Goal: Task Accomplishment & Management: Manage account settings

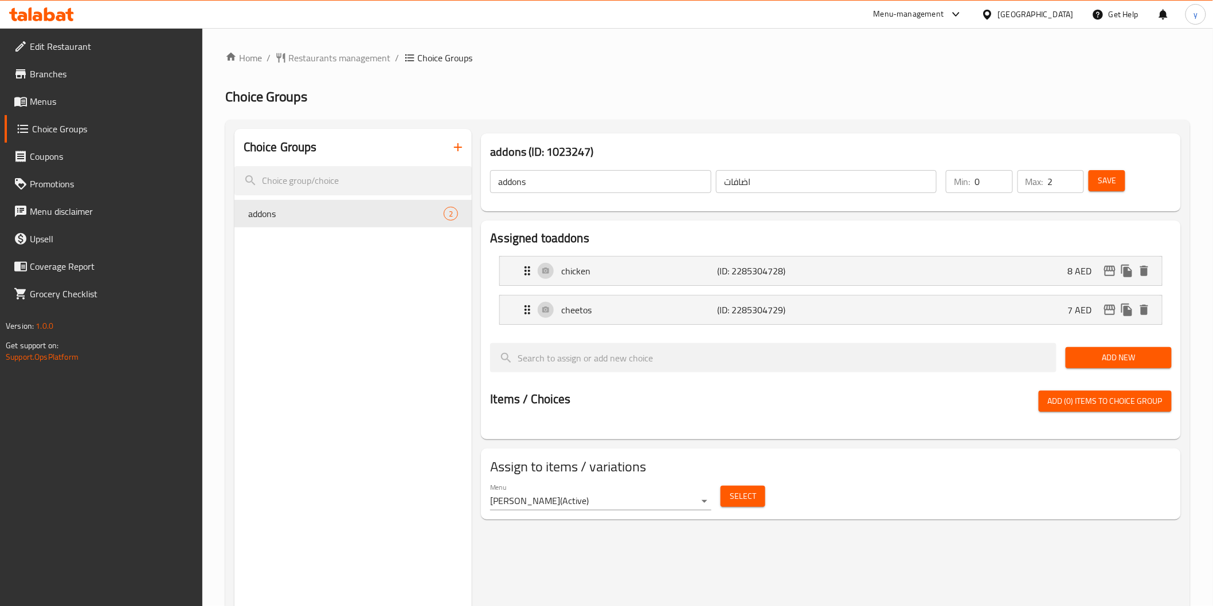
click at [83, 98] on span "Menus" at bounding box center [111, 102] width 163 height 14
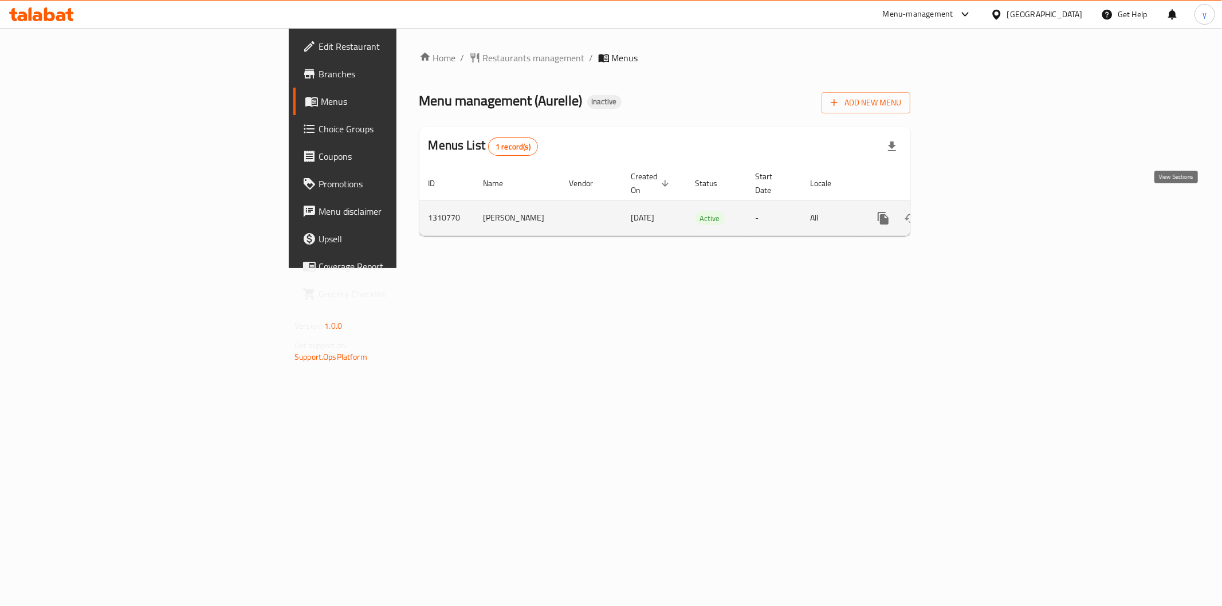
click at [973, 211] on icon "enhanced table" at bounding box center [966, 218] width 14 height 14
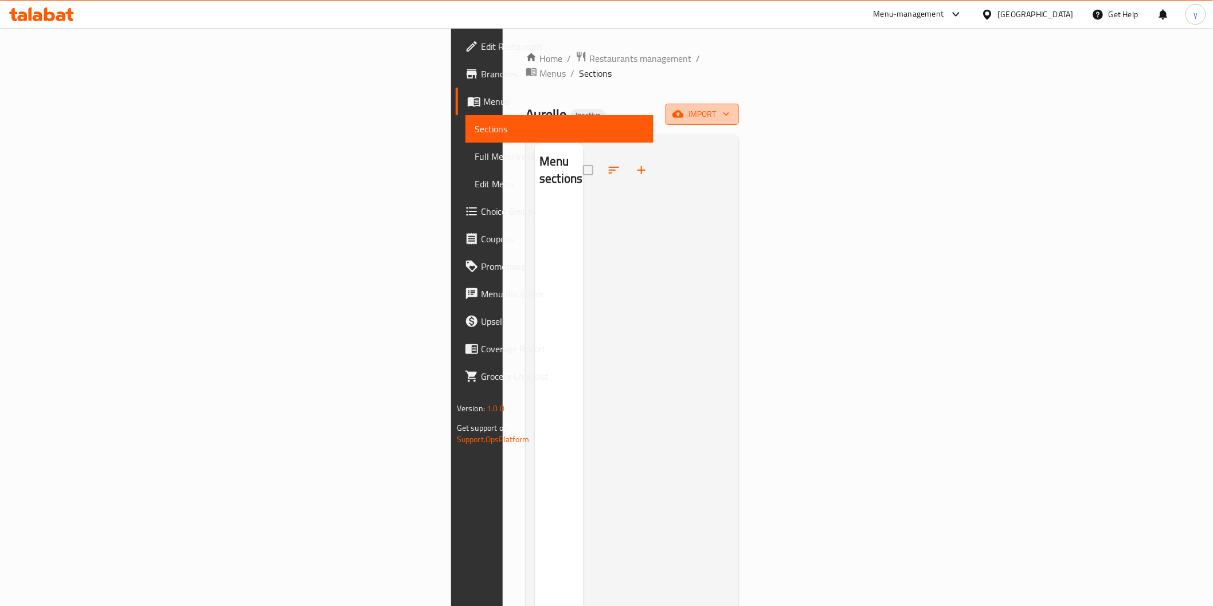
click at [730, 107] on span "import" at bounding box center [702, 114] width 55 height 14
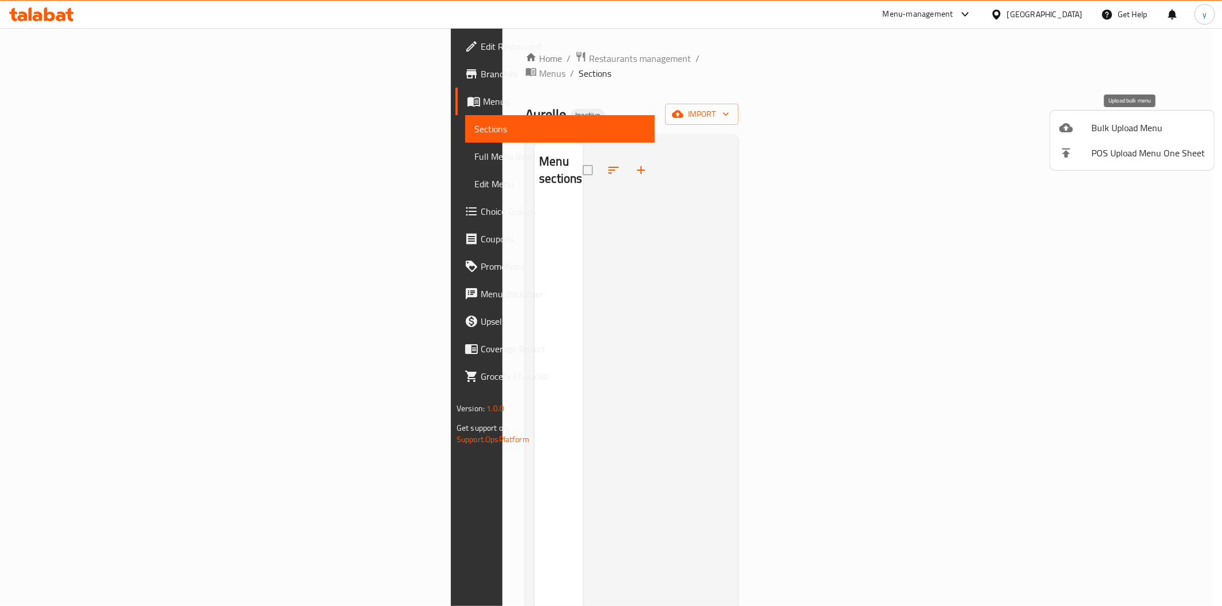
click at [1097, 134] on span "Bulk Upload Menu" at bounding box center [1148, 128] width 113 height 14
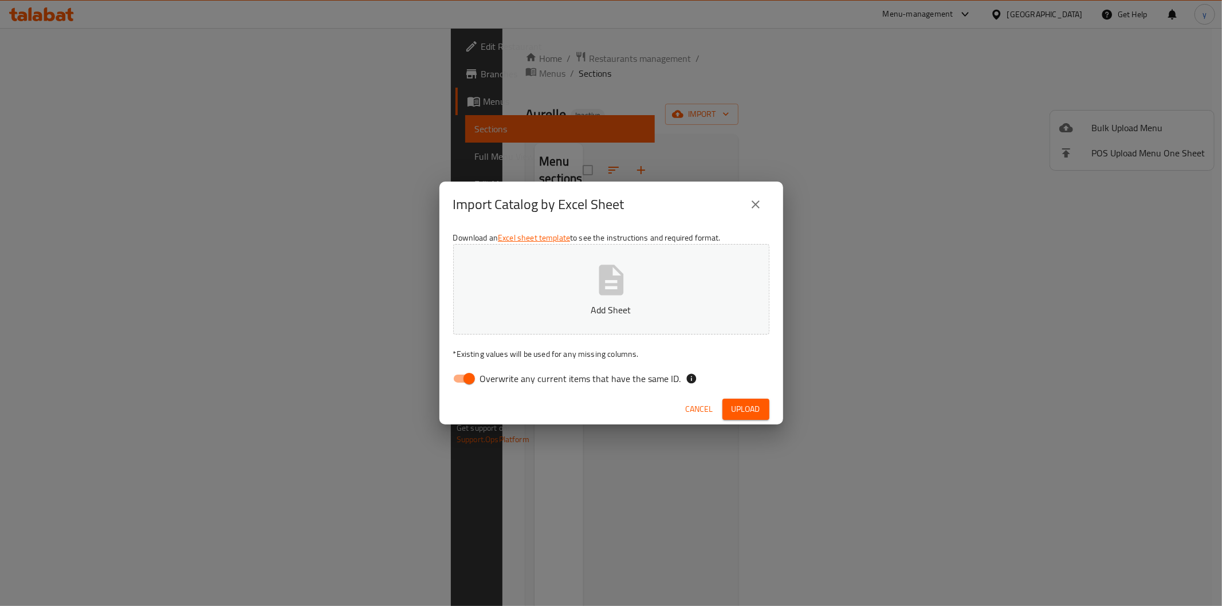
click at [468, 379] on input "Overwrite any current items that have the same ID." at bounding box center [469, 379] width 65 height 22
checkbox input "false"
click at [552, 288] on button "Add Sheet" at bounding box center [611, 289] width 316 height 91
click at [747, 405] on span "Upload" at bounding box center [746, 409] width 29 height 14
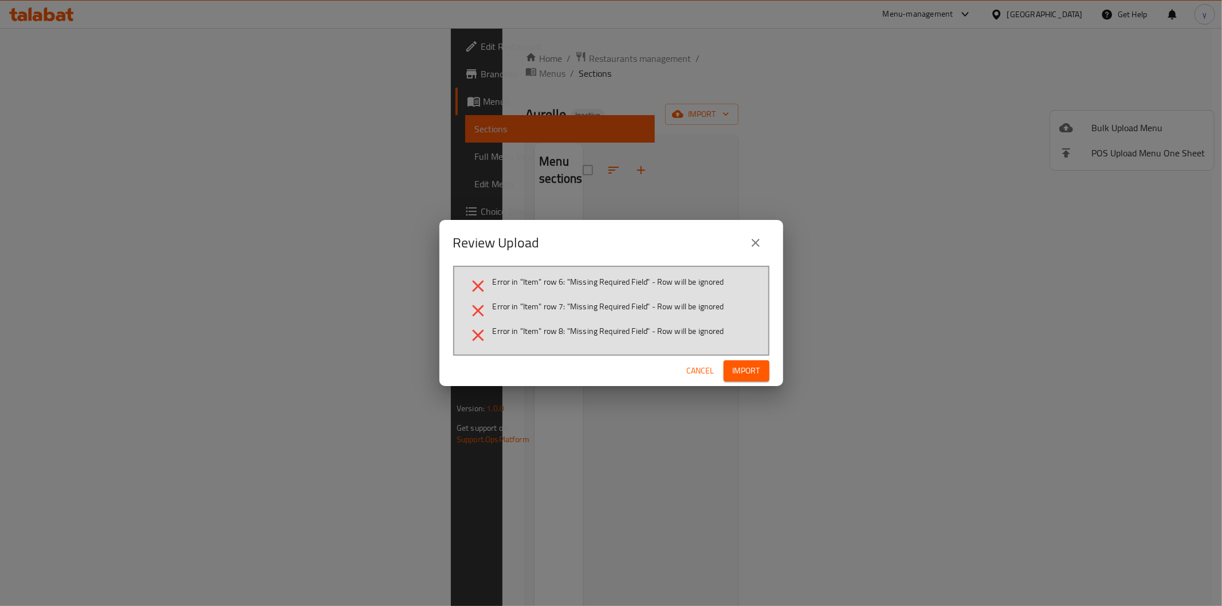
click at [694, 373] on span "Cancel" at bounding box center [701, 371] width 28 height 14
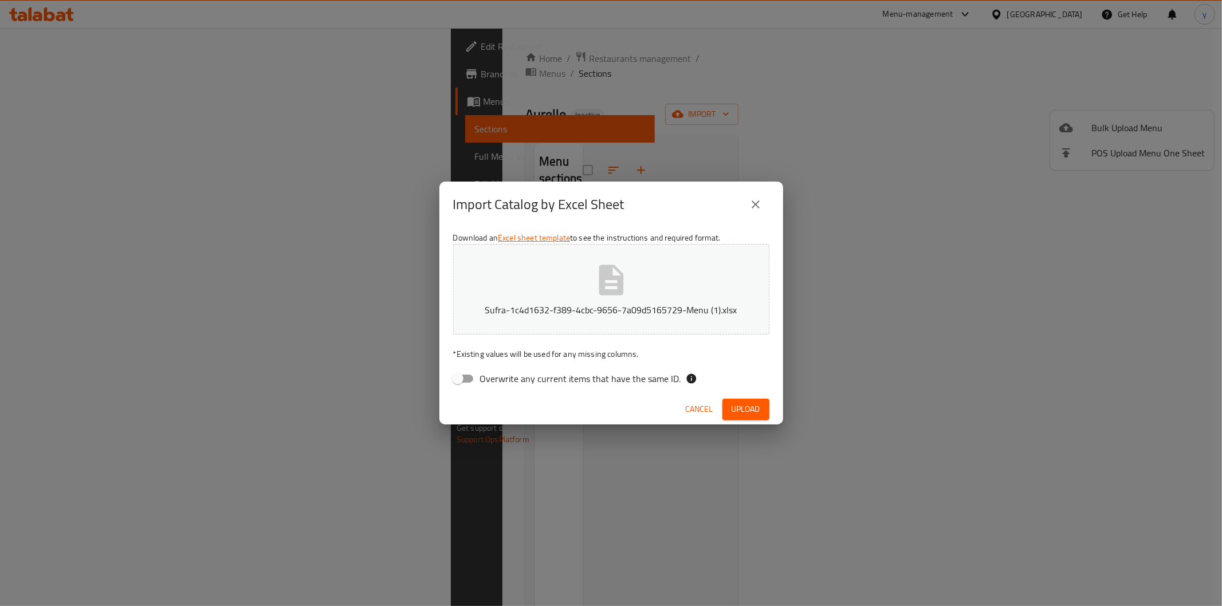
click at [700, 410] on span "Cancel" at bounding box center [700, 409] width 28 height 14
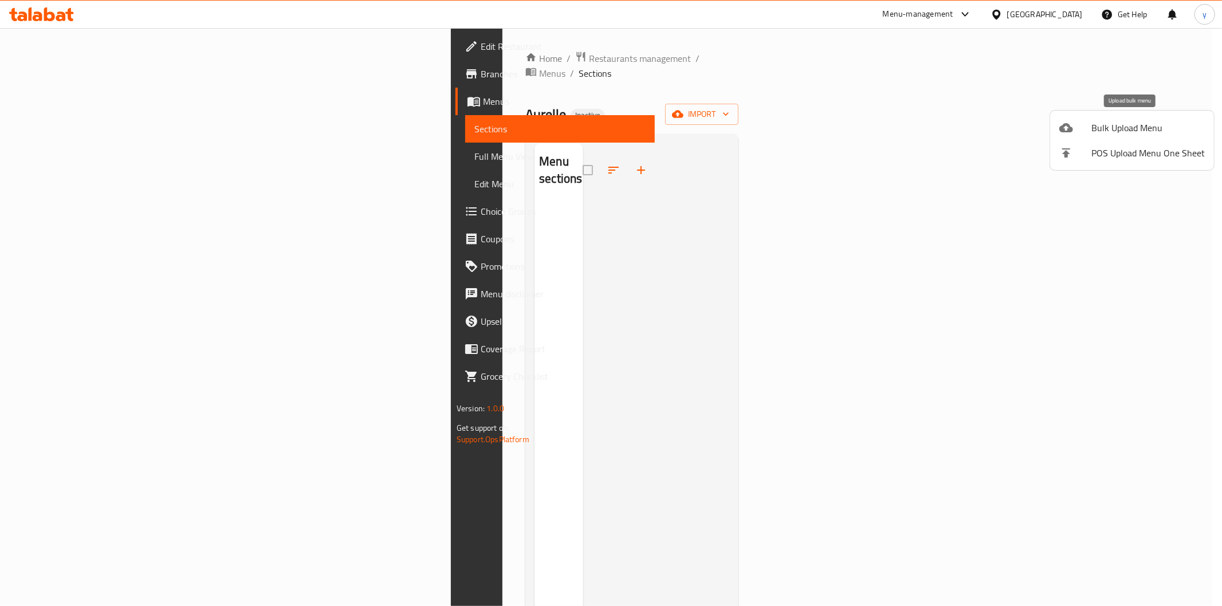
click at [1150, 131] on span "Bulk Upload Menu" at bounding box center [1148, 128] width 113 height 14
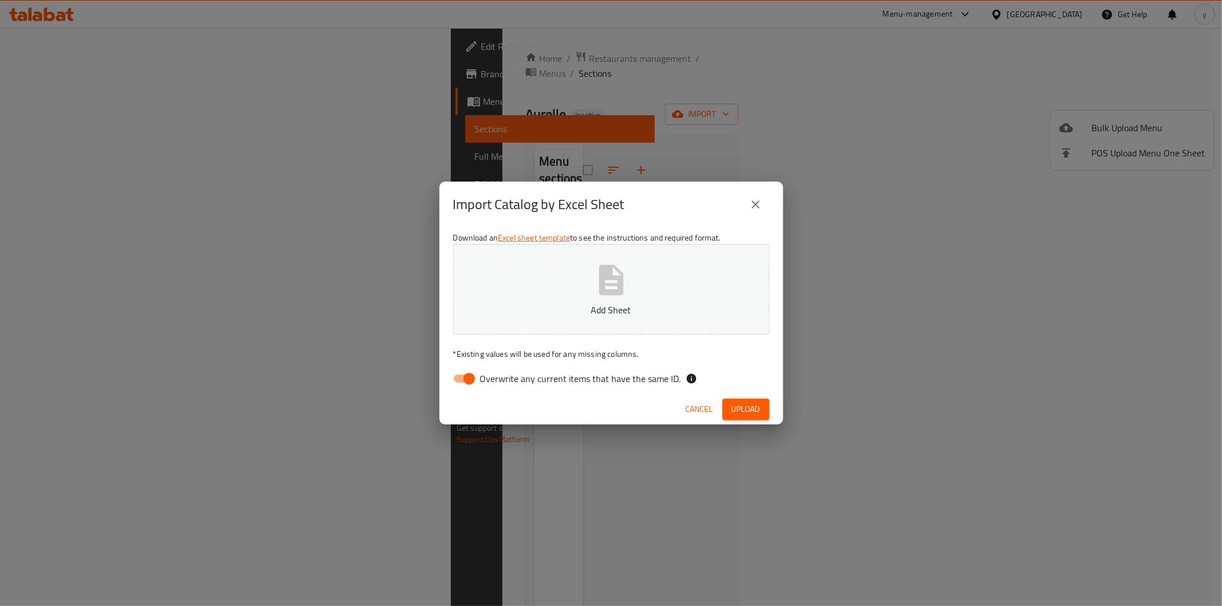
click at [471, 380] on input "Overwrite any current items that have the same ID." at bounding box center [469, 379] width 65 height 22
checkbox input "false"
click at [571, 298] on button "Add Sheet" at bounding box center [611, 289] width 316 height 91
click at [743, 402] on span "Upload" at bounding box center [746, 409] width 29 height 14
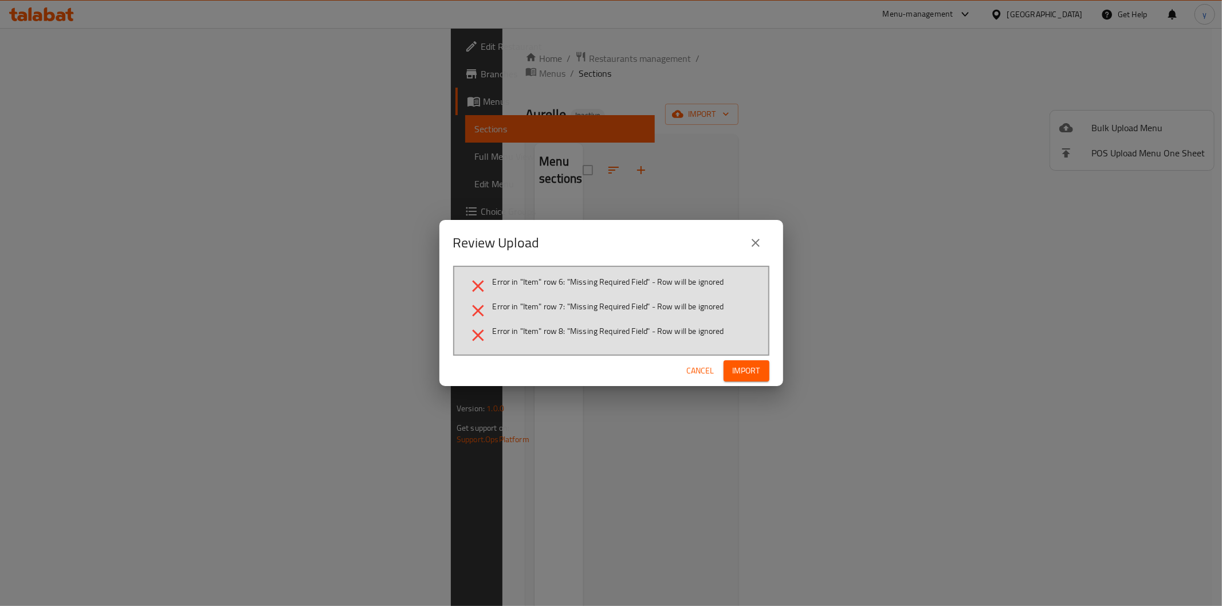
click at [700, 370] on span "Cancel" at bounding box center [701, 371] width 28 height 14
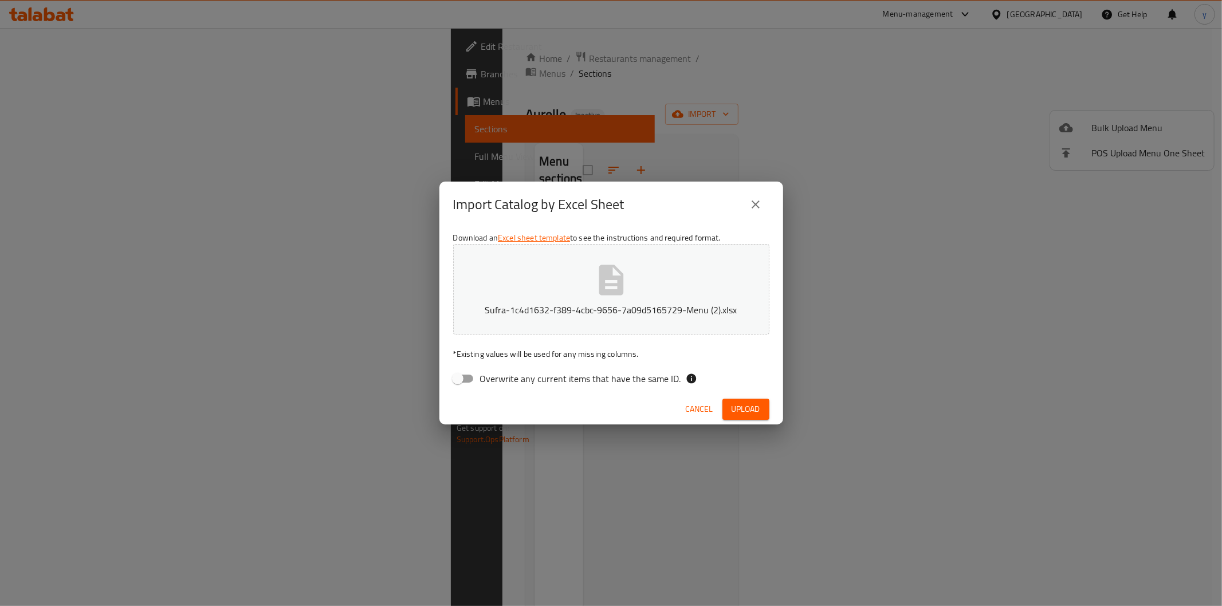
click at [709, 403] on span "Cancel" at bounding box center [700, 409] width 28 height 14
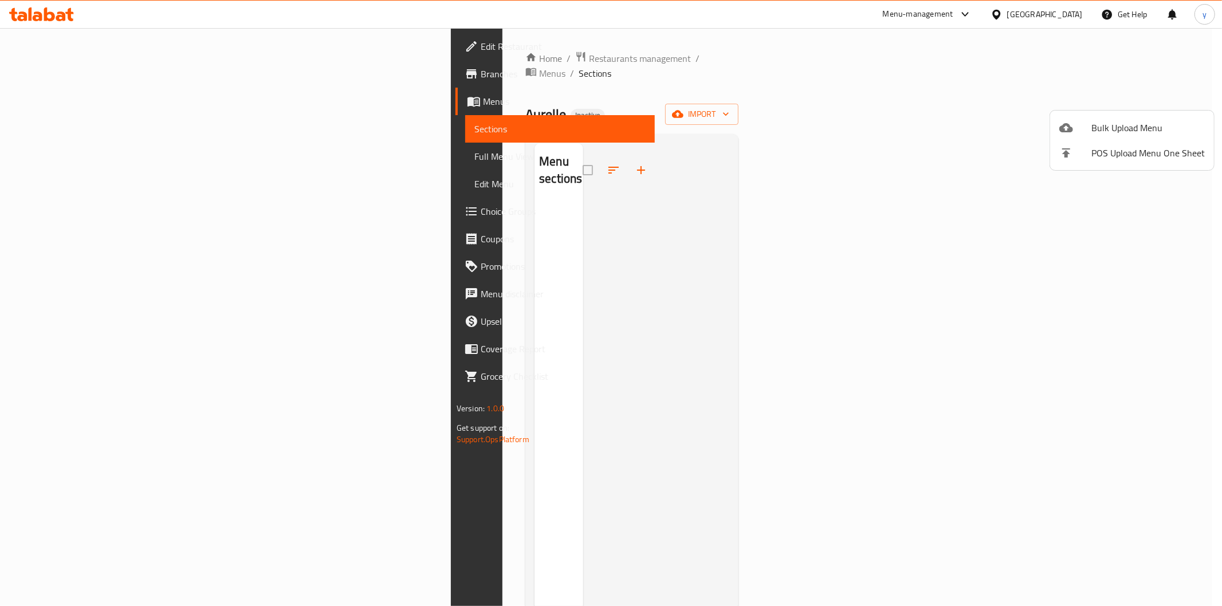
click at [1129, 95] on div at bounding box center [611, 303] width 1222 height 606
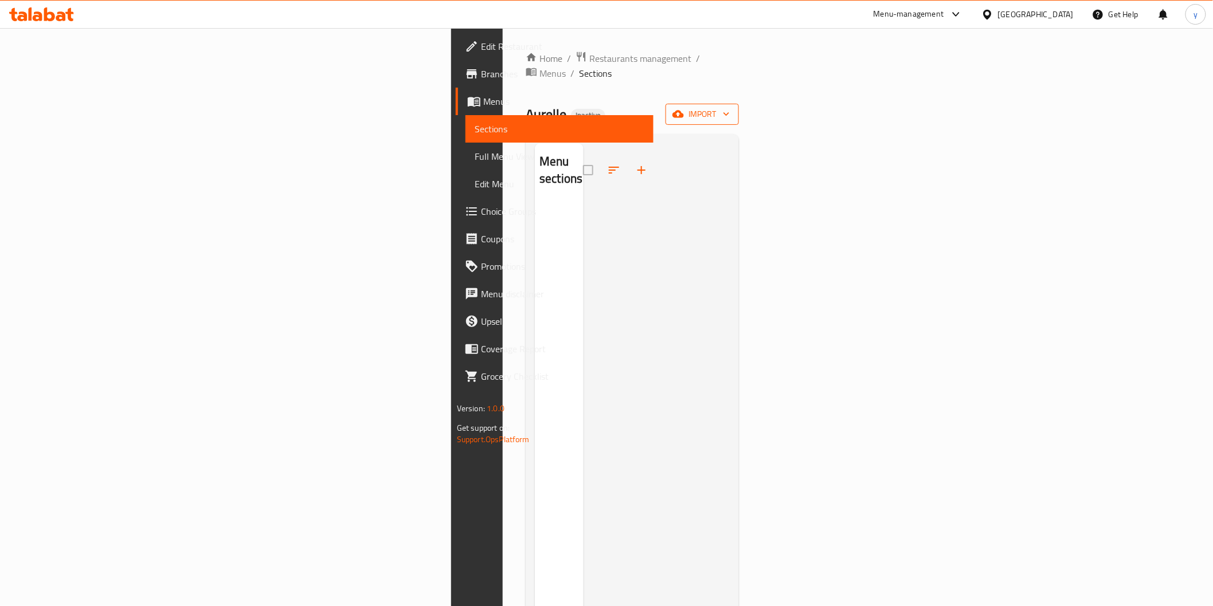
click at [730, 107] on span "import" at bounding box center [702, 114] width 55 height 14
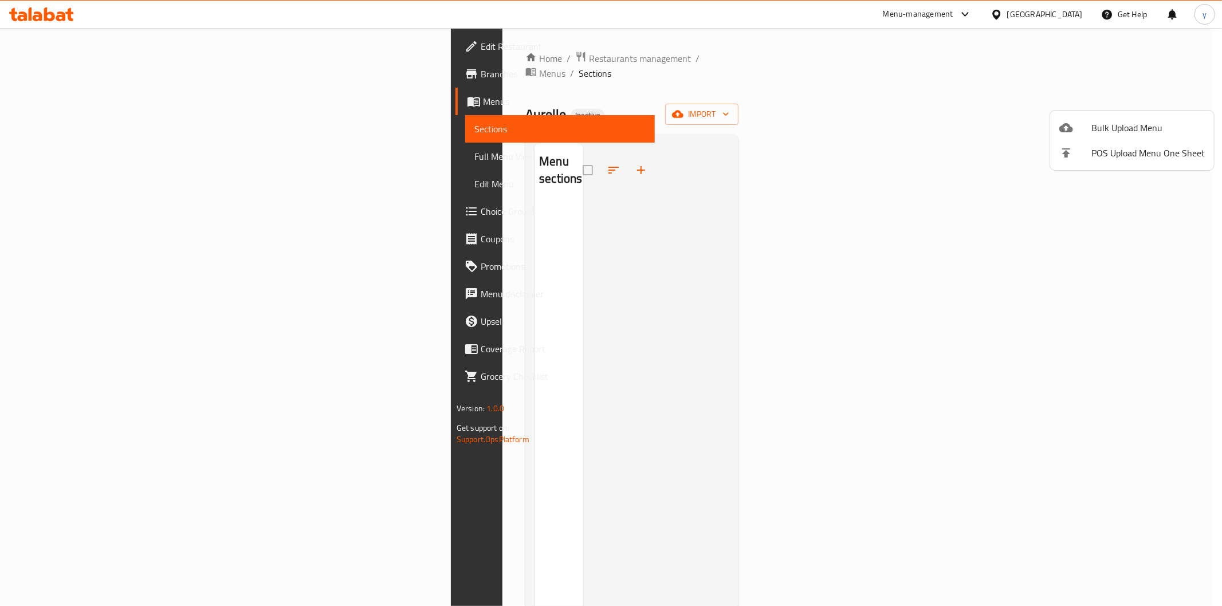
click at [1111, 128] on span "Bulk Upload Menu" at bounding box center [1148, 128] width 113 height 14
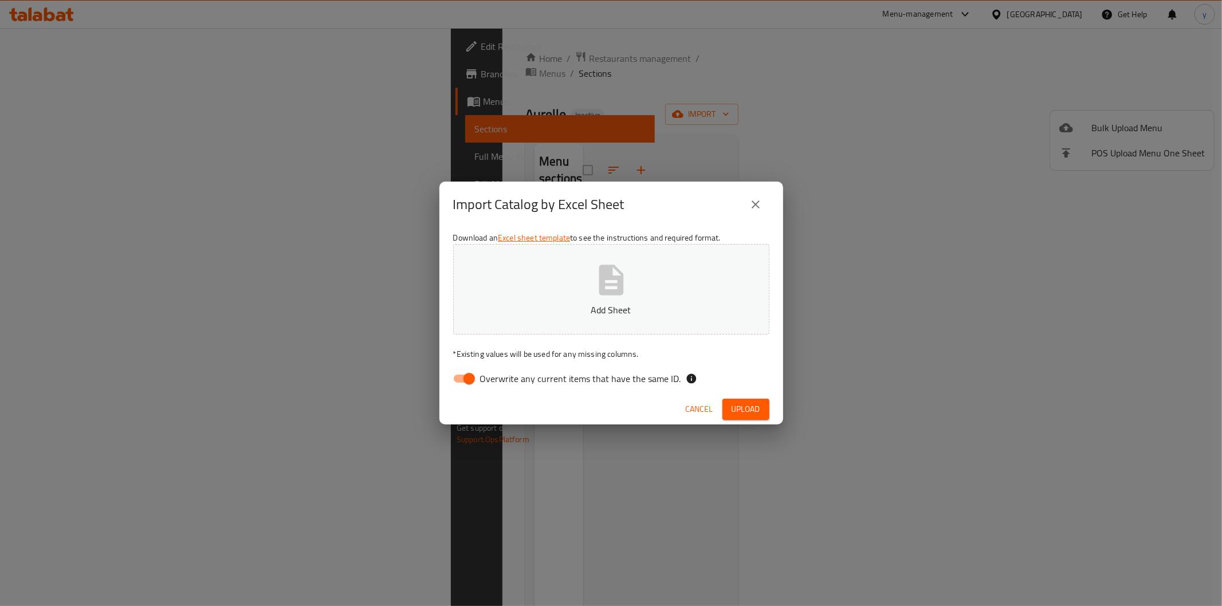
click at [460, 385] on input "Overwrite any current items that have the same ID." at bounding box center [469, 379] width 65 height 22
checkbox input "false"
click at [546, 290] on button "Add Sheet" at bounding box center [611, 289] width 316 height 91
click at [732, 405] on span "Upload" at bounding box center [746, 409] width 29 height 14
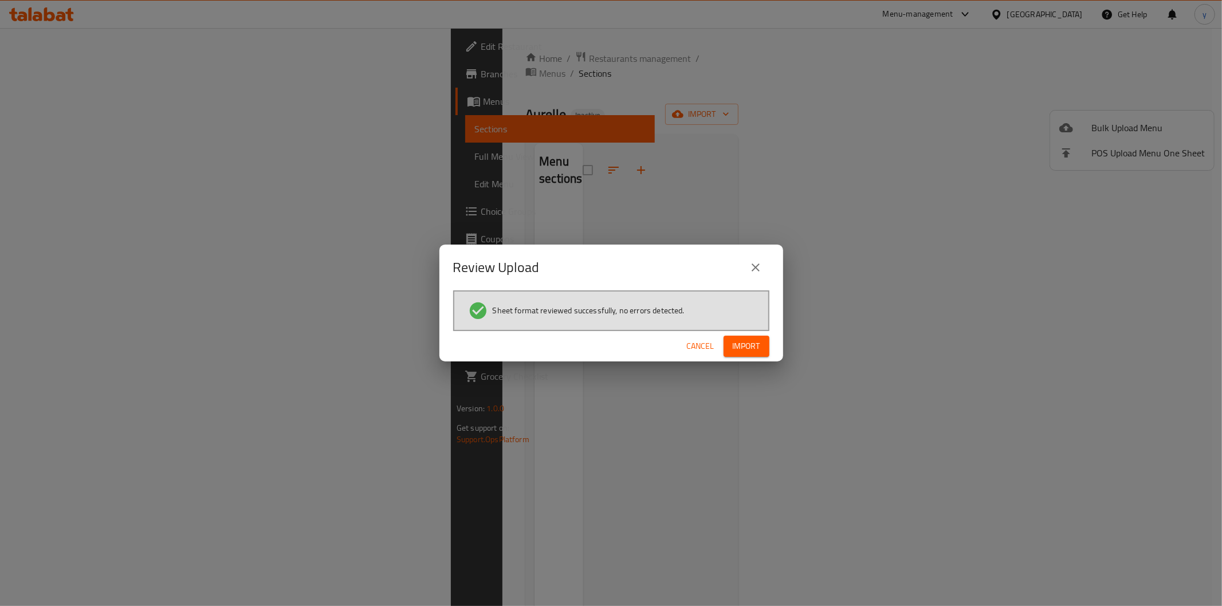
click at [731, 342] on button "Import" at bounding box center [747, 346] width 46 height 21
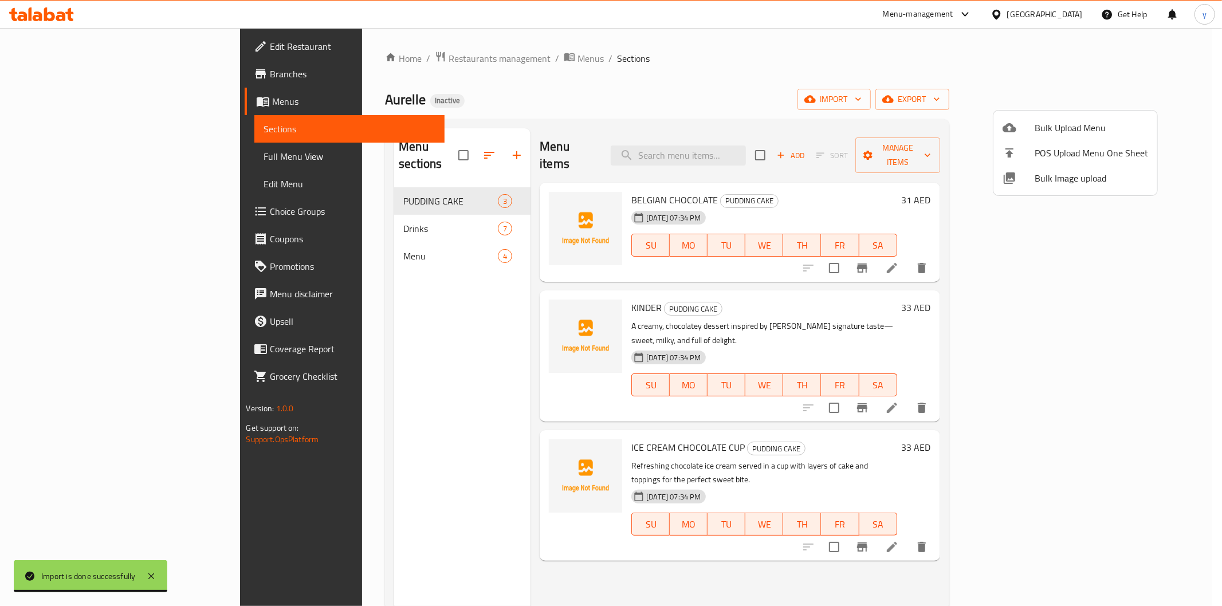
click at [97, 162] on div at bounding box center [611, 303] width 1222 height 606
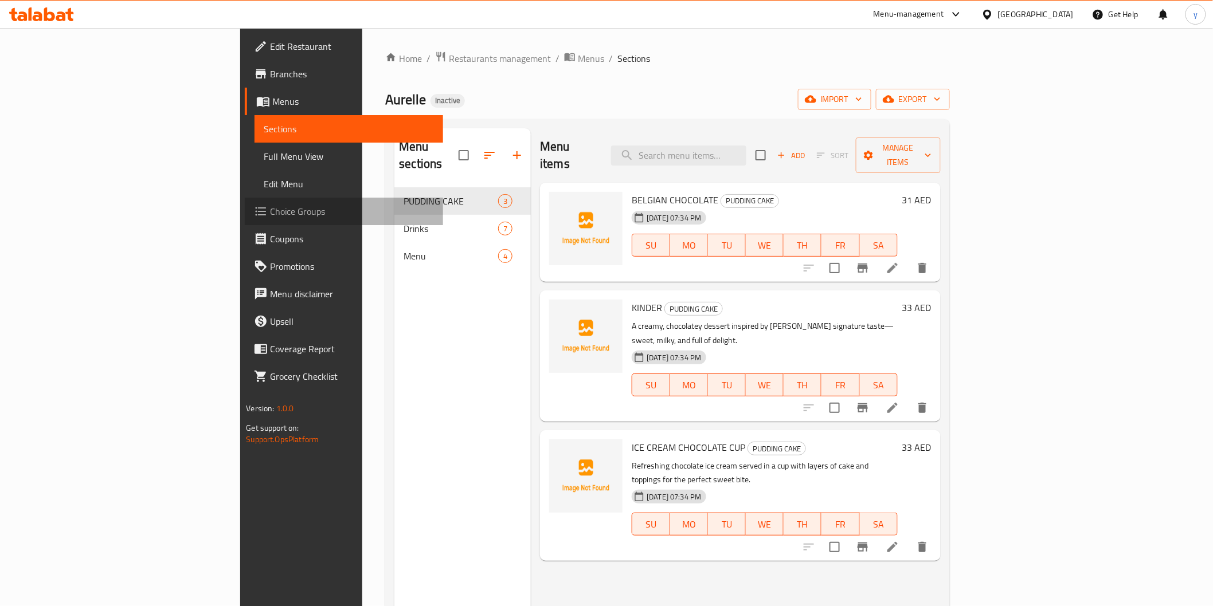
click at [270, 216] on span "Choice Groups" at bounding box center [351, 212] width 163 height 14
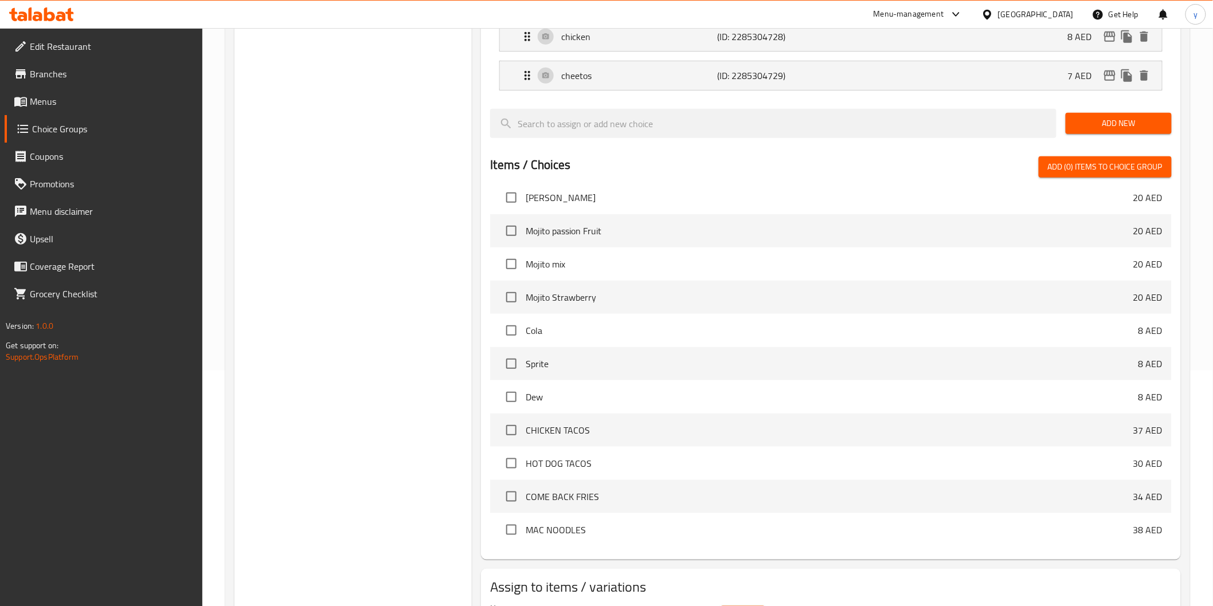
scroll to position [305, 0]
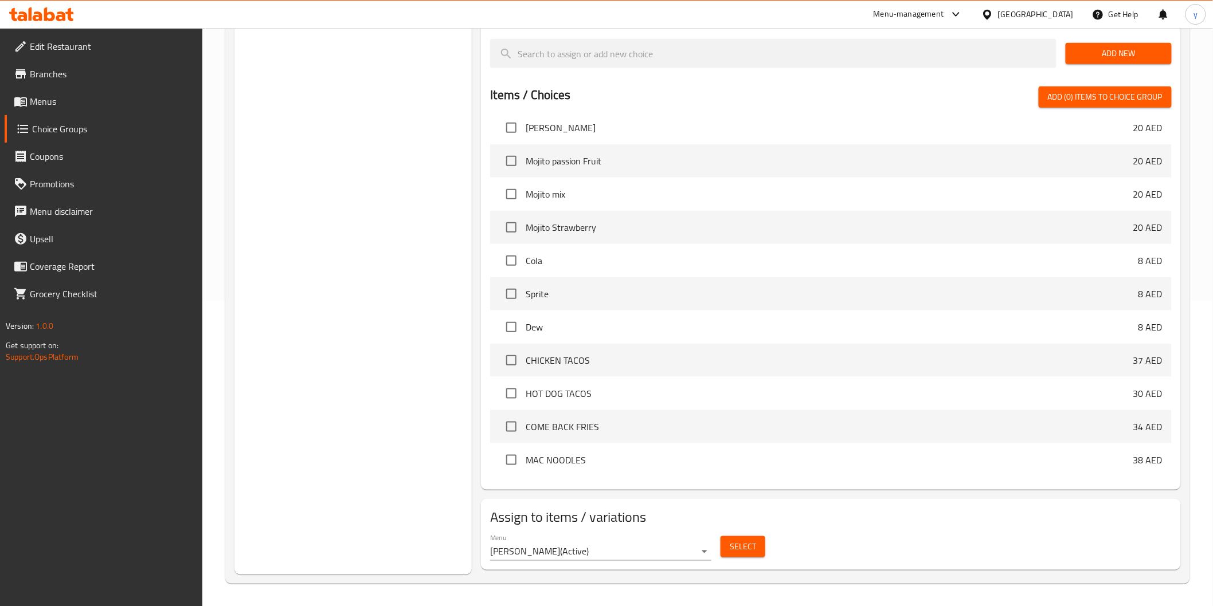
click at [705, 301] on body "​ Menu-management [GEOGRAPHIC_DATA] Get Help y Edit Restaurant Branches Menus C…" at bounding box center [606, 12] width 1213 height 578
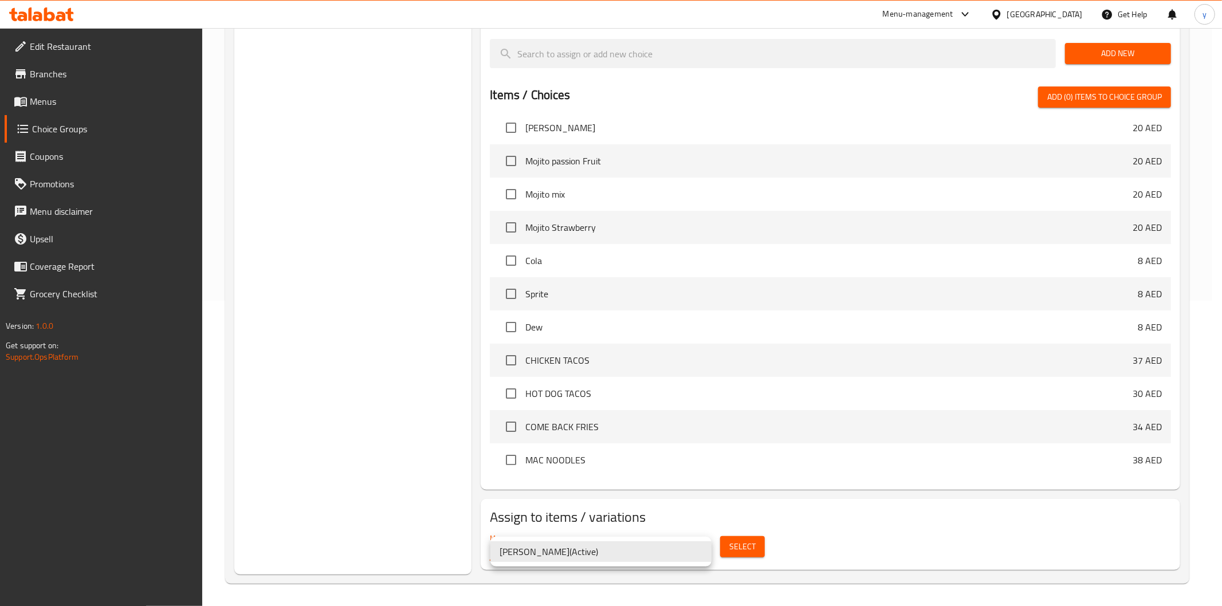
click at [731, 548] on div at bounding box center [611, 303] width 1222 height 606
click at [709, 301] on body "​ Menu-management [GEOGRAPHIC_DATA] Get Help y Edit Restaurant Branches Menus C…" at bounding box center [606, 12] width 1213 height 578
click at [740, 551] on div at bounding box center [611, 303] width 1222 height 606
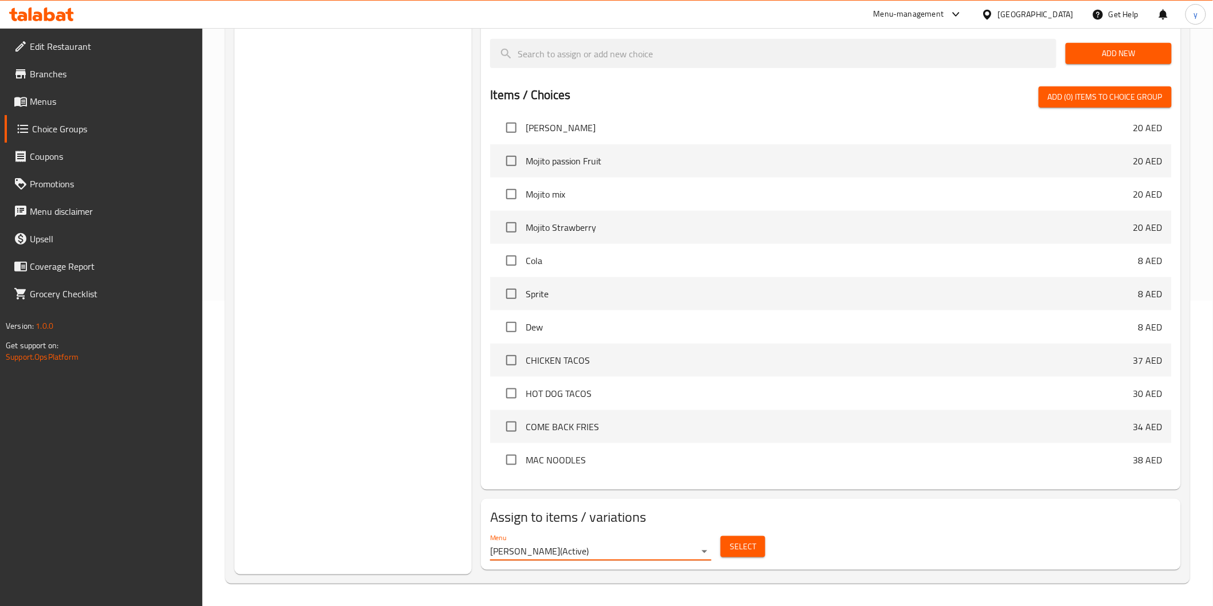
click at [740, 551] on span "Select" at bounding box center [743, 547] width 26 height 14
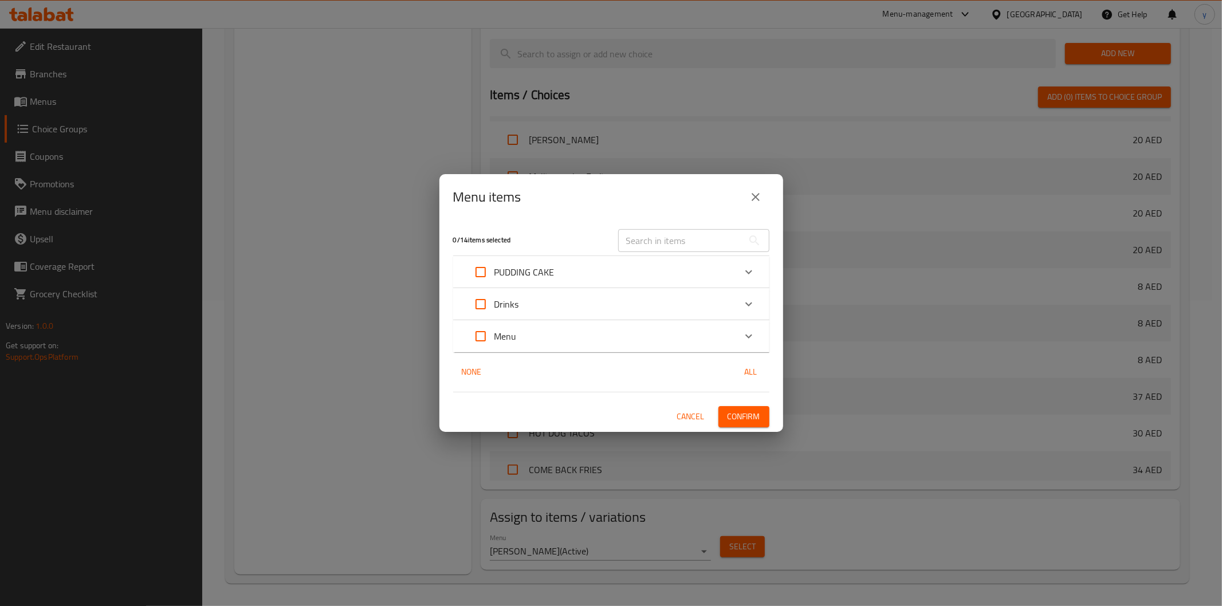
click at [747, 339] on icon "Expand" at bounding box center [749, 337] width 14 height 14
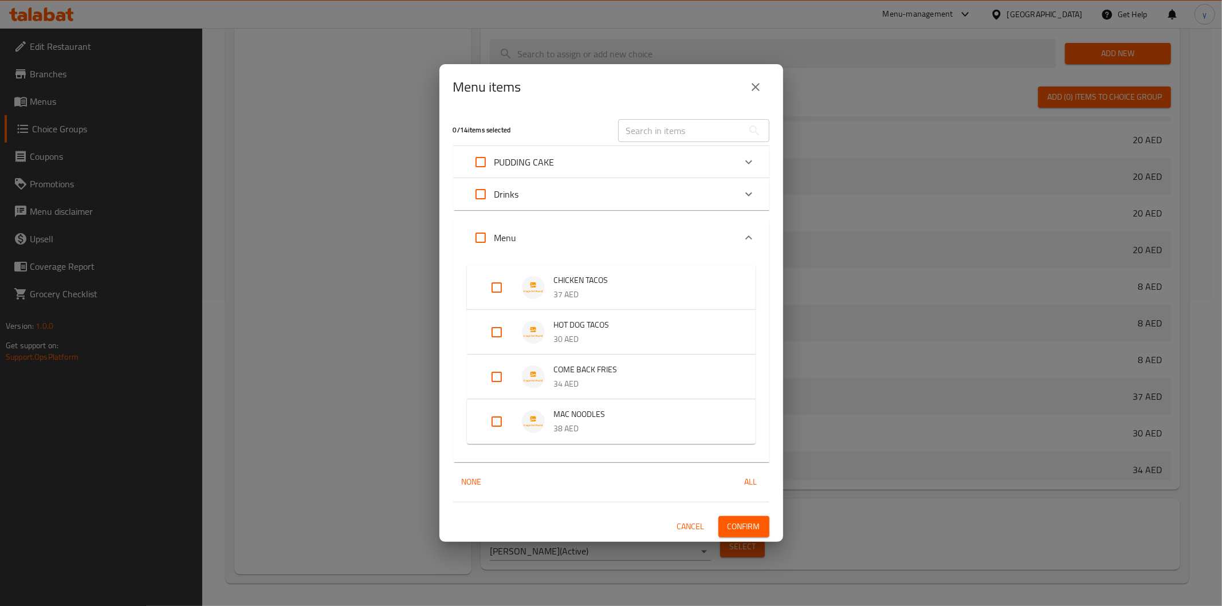
click at [495, 294] on input "Expand" at bounding box center [497, 288] width 28 height 28
checkbox input "true"
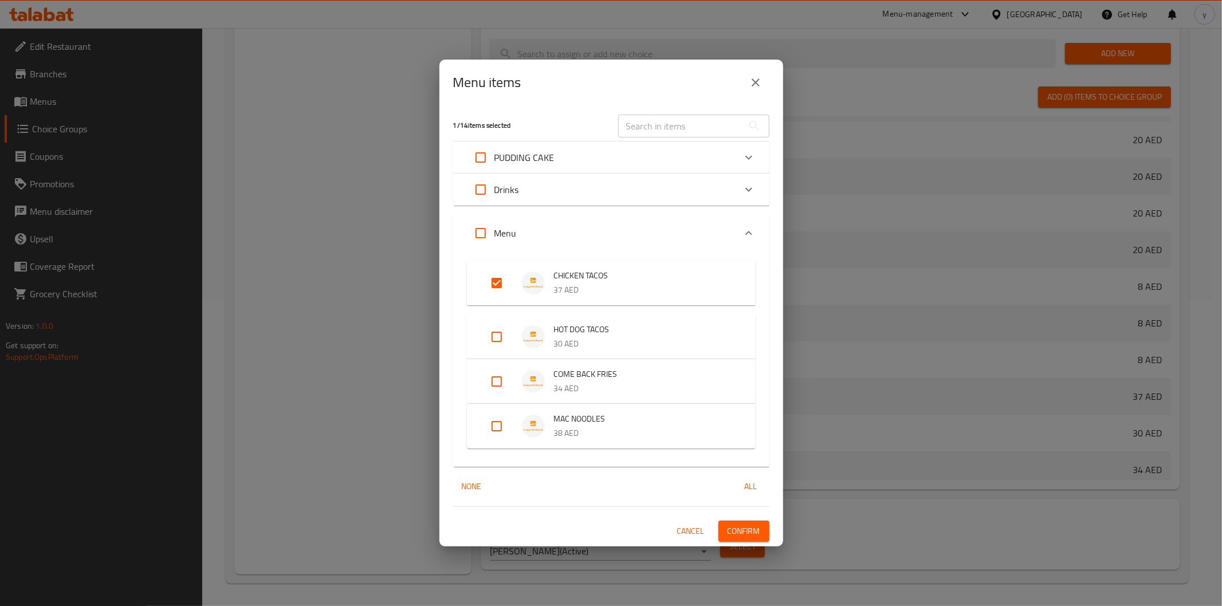
click at [499, 331] on input "Expand" at bounding box center [497, 337] width 28 height 28
checkbox input "true"
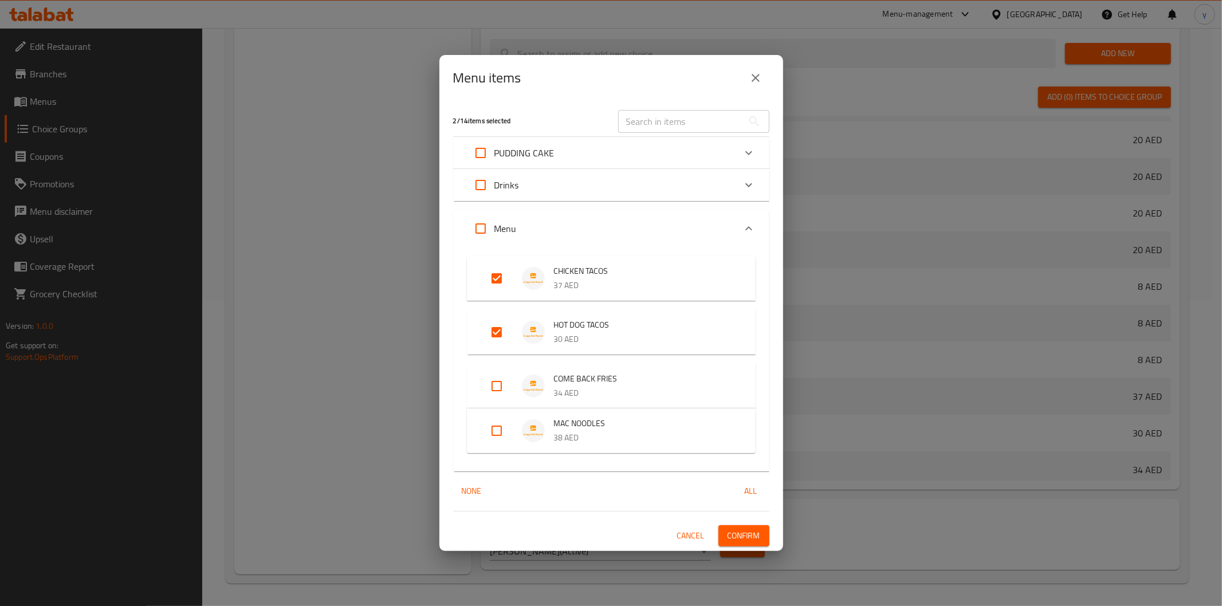
click at [497, 392] on input "Expand" at bounding box center [497, 387] width 28 height 28
checkbox input "true"
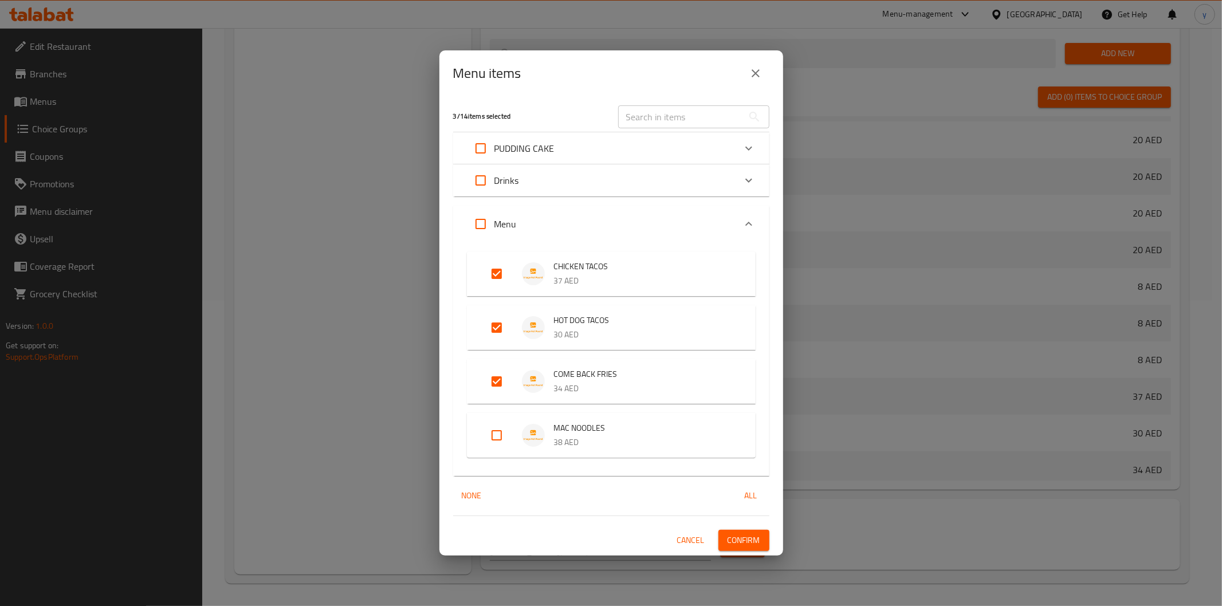
click at [499, 437] on input "Expand" at bounding box center [497, 436] width 28 height 28
checkbox input "true"
click at [749, 536] on span "Confirm" at bounding box center [744, 541] width 33 height 14
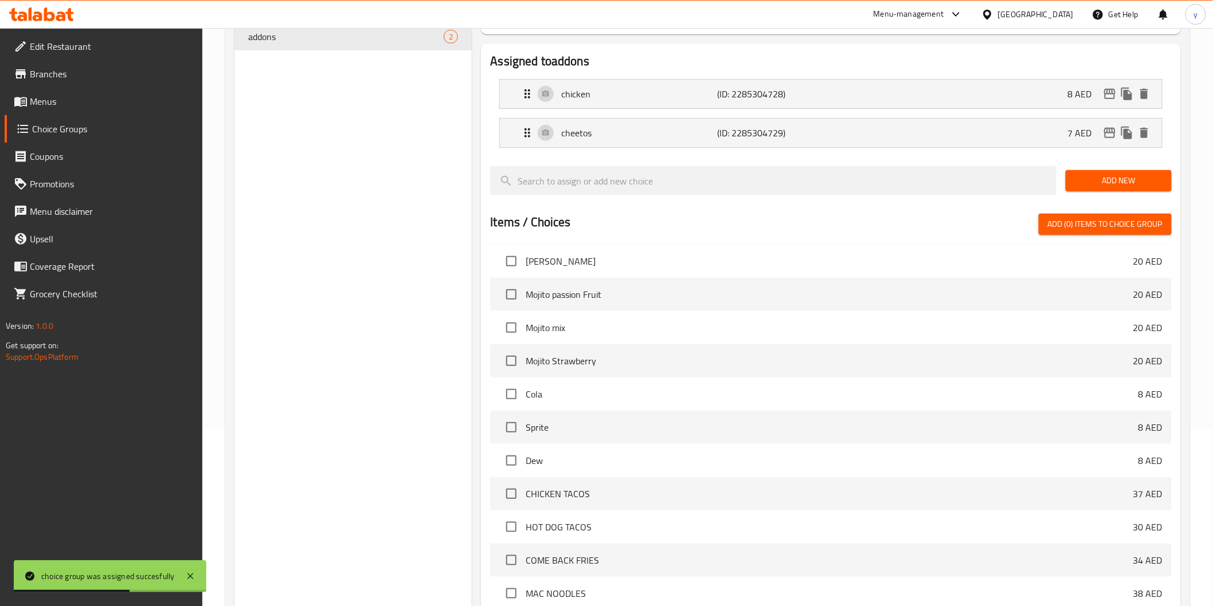
scroll to position [0, 0]
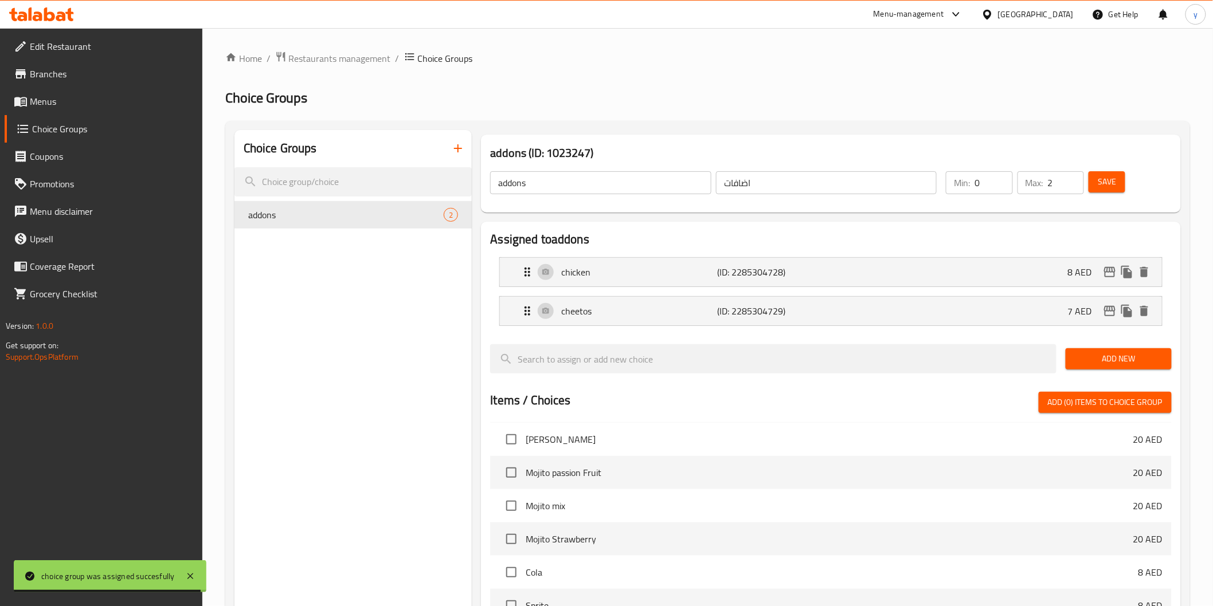
click at [88, 105] on span "Menus" at bounding box center [111, 102] width 163 height 14
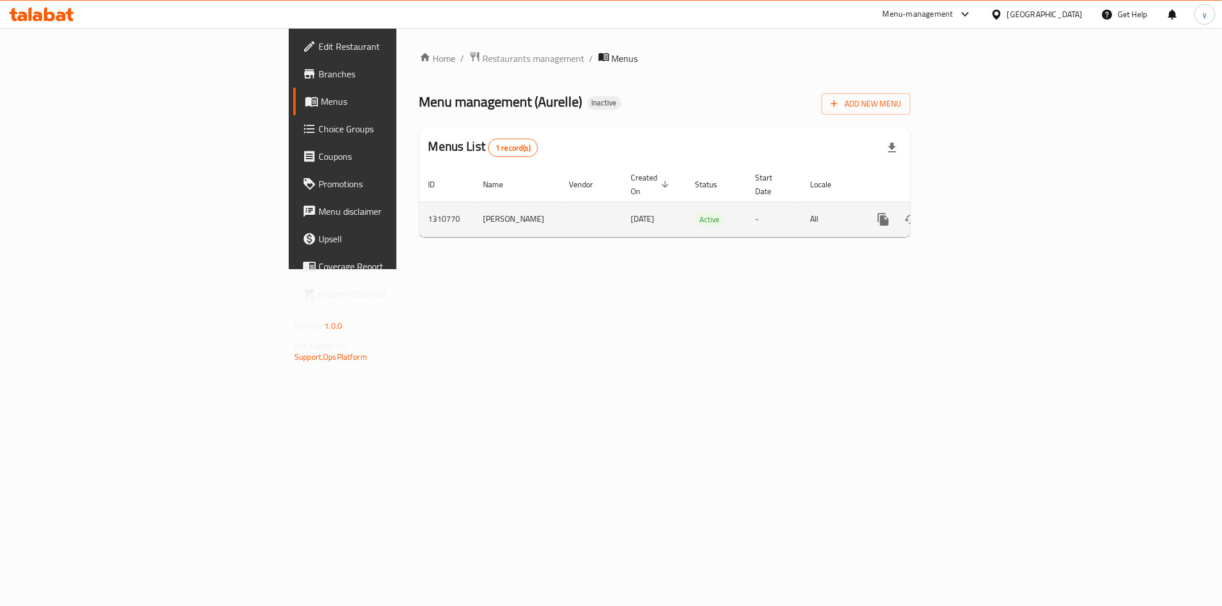
click at [973, 213] on icon "enhanced table" at bounding box center [966, 220] width 14 height 14
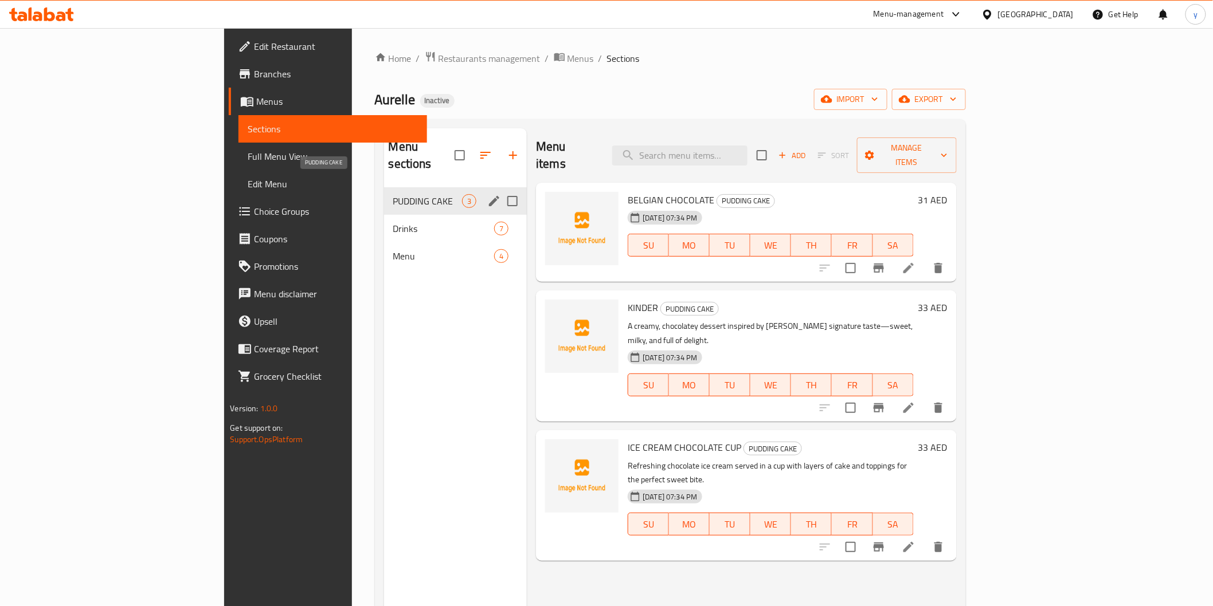
click at [393, 194] on span "PUDDING CAKE" at bounding box center [427, 201] width 69 height 14
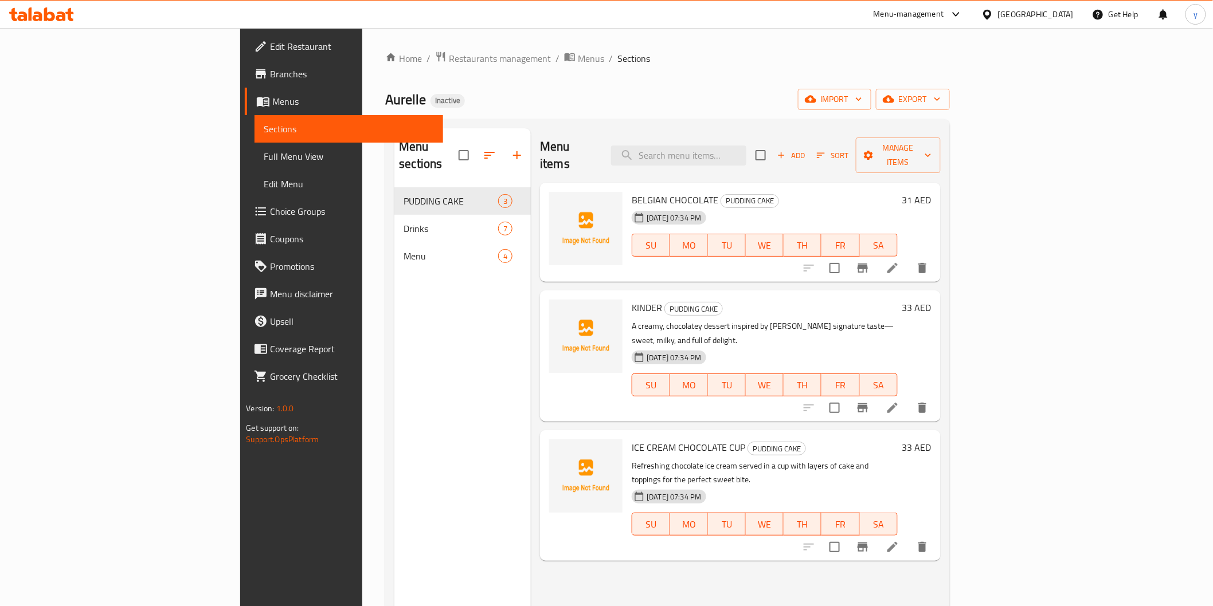
click at [264, 158] on span "Full Menu View" at bounding box center [349, 157] width 170 height 14
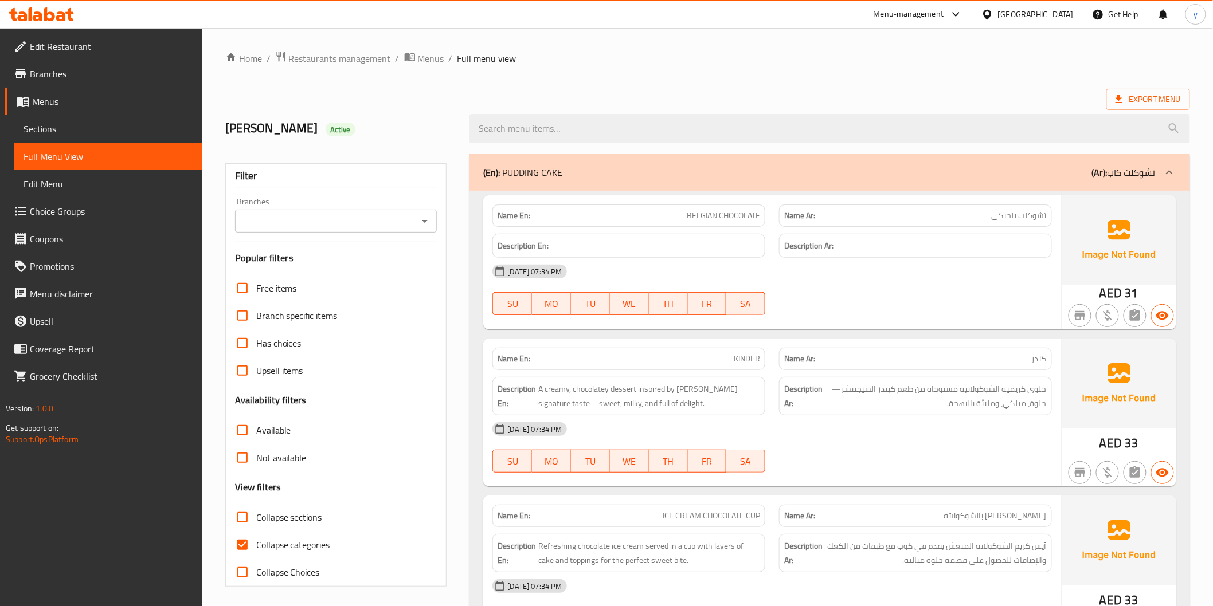
click at [237, 549] on input "Collapse categories" at bounding box center [243, 545] width 28 height 28
checkbox input "false"
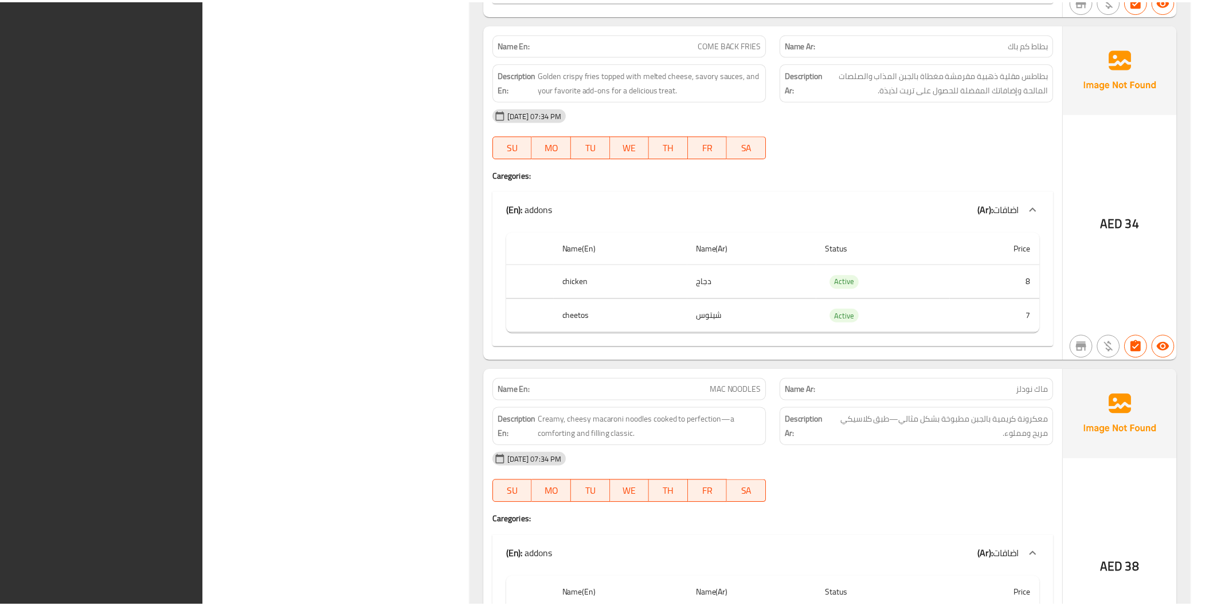
scroll to position [2598, 0]
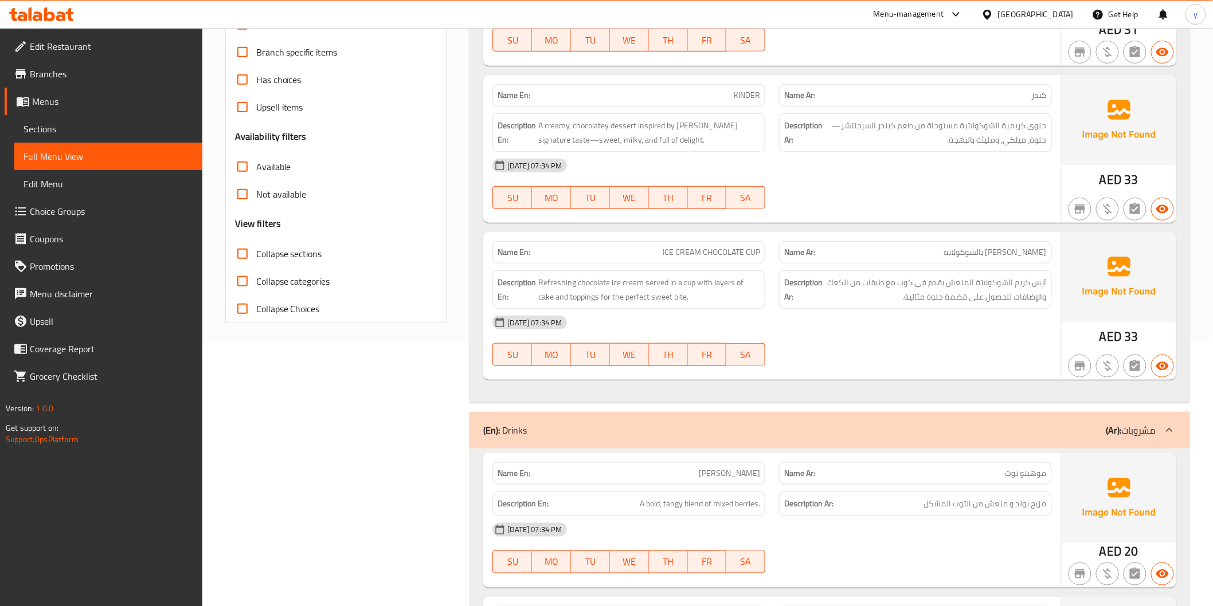
scroll to position [0, 0]
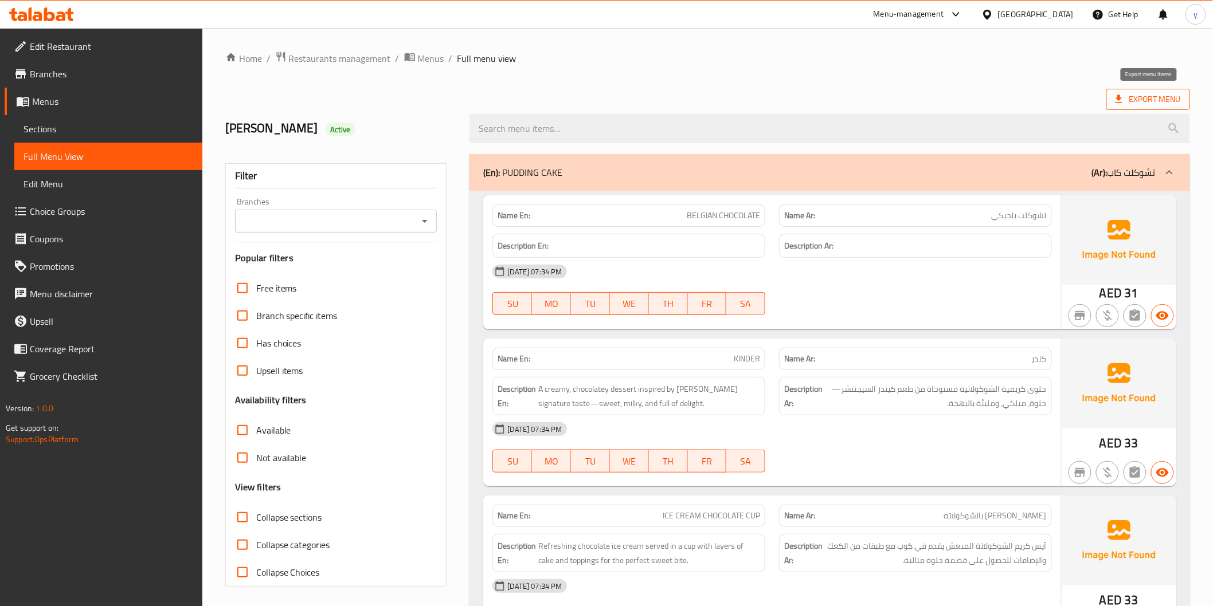
click at [1131, 92] on span "Export Menu" at bounding box center [1147, 99] width 65 height 14
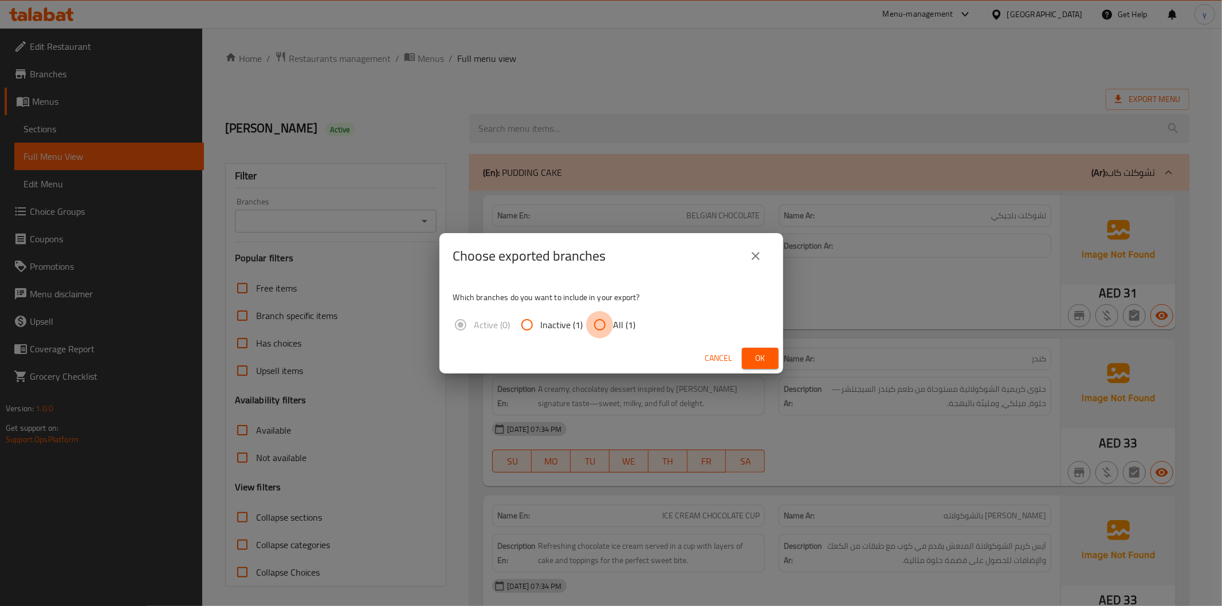
click at [604, 327] on input "All (1)" at bounding box center [600, 325] width 28 height 28
radio input "true"
click at [749, 353] on button "Ok" at bounding box center [760, 358] width 37 height 21
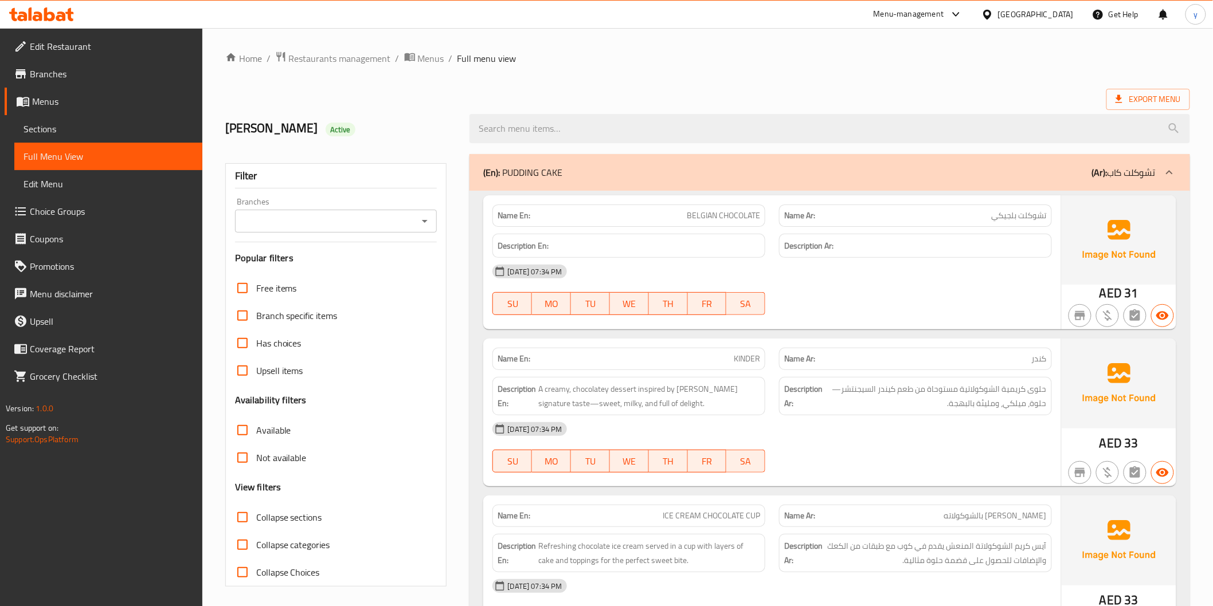
click at [57, 42] on span "Edit Restaurant" at bounding box center [111, 47] width 163 height 14
